Goal: Information Seeking & Learning: Find specific fact

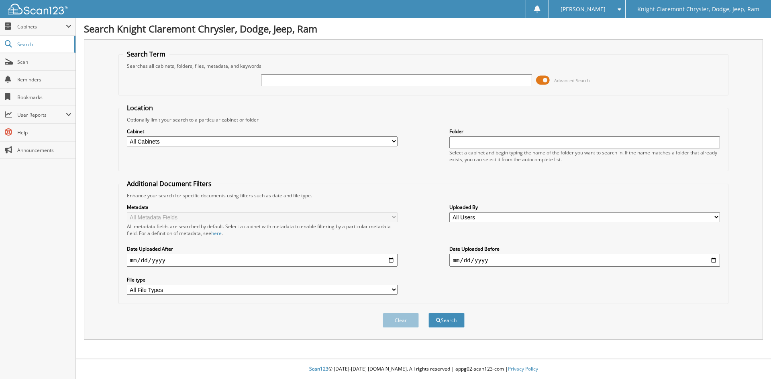
click at [379, 79] on input "text" at bounding box center [396, 80] width 271 height 12
type input "W41999"
click at [428, 313] on button "Search" at bounding box center [446, 320] width 36 height 15
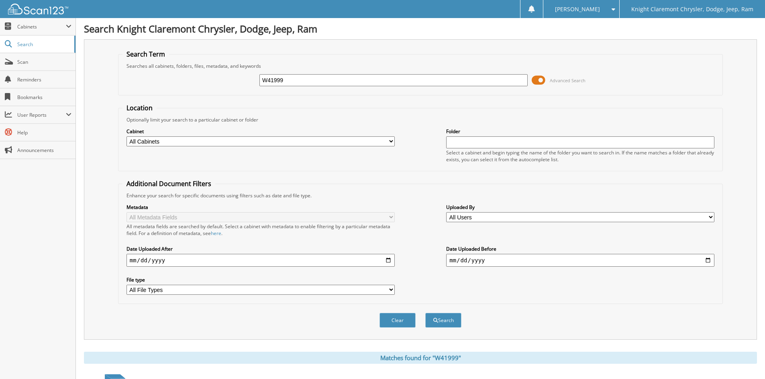
click at [48, 12] on img at bounding box center [38, 9] width 60 height 11
